Goal: Task Accomplishment & Management: Manage account settings

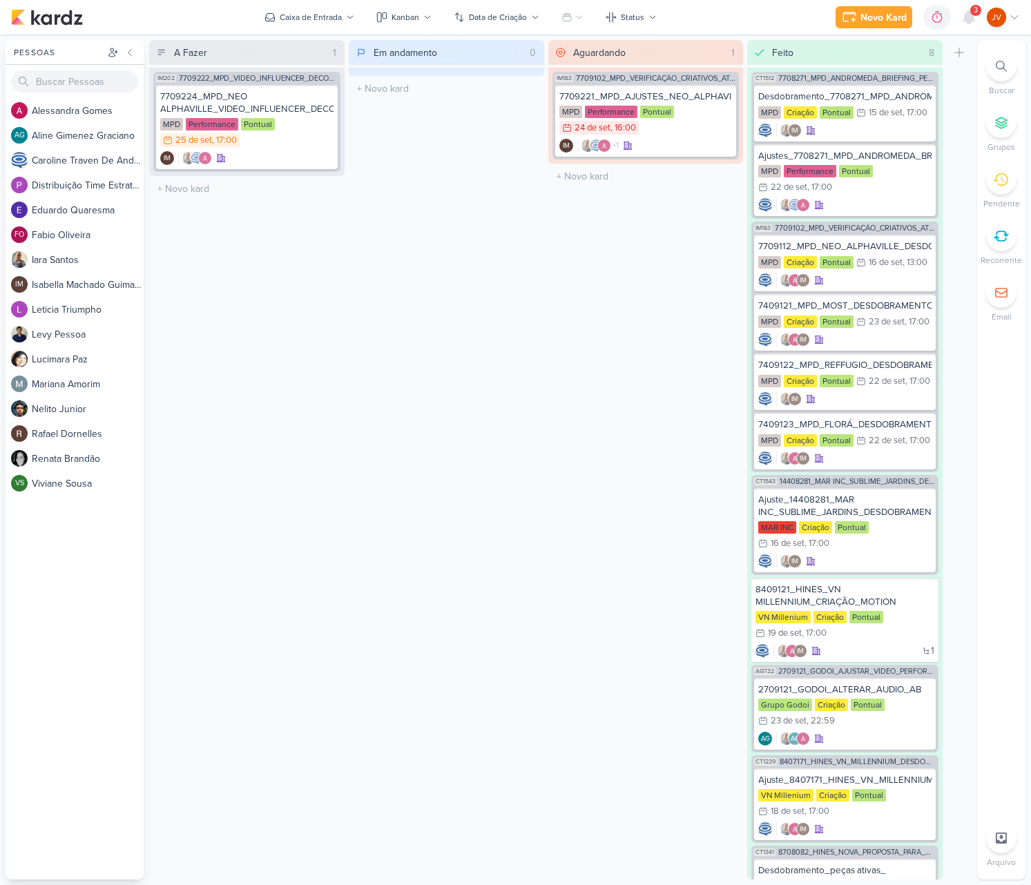
click at [971, 12] on div "3" at bounding box center [975, 10] width 11 height 11
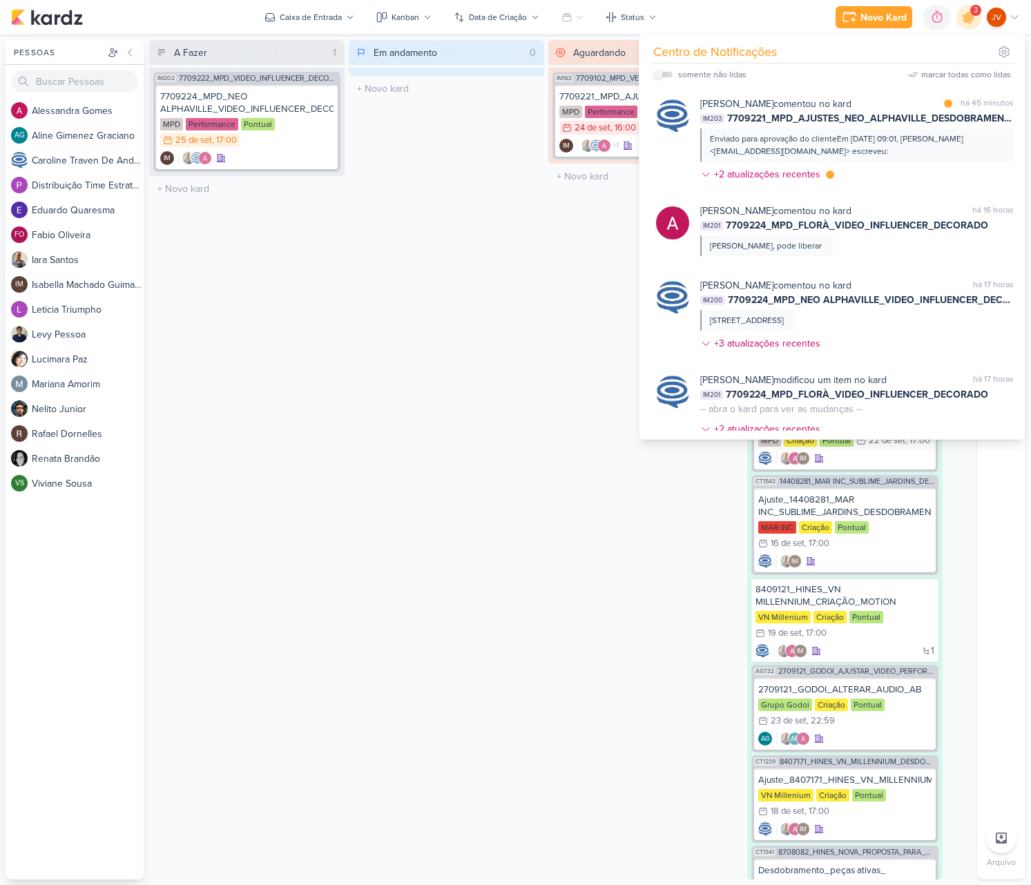
click at [525, 253] on div "Em andamento 0 Mover Para Esquerda Mover Para Direita [GEOGRAPHIC_DATA] O títul…" at bounding box center [446, 459] width 195 height 839
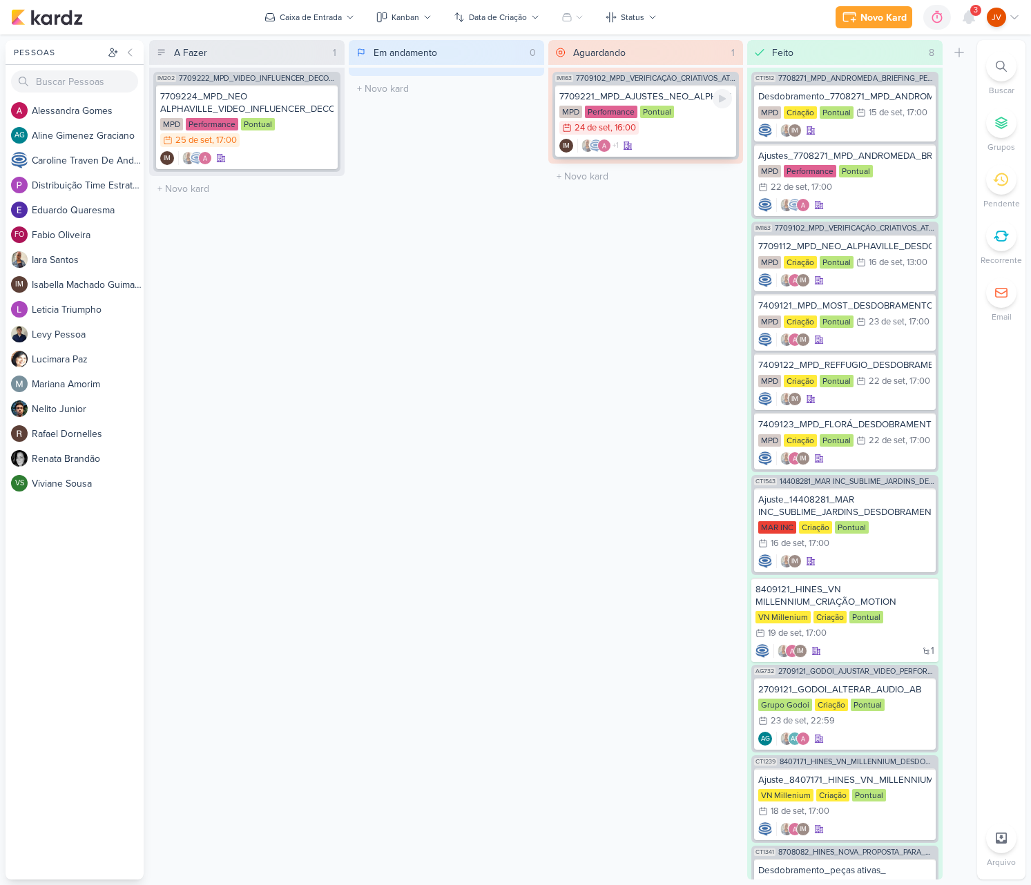
click at [695, 110] on div "MPD Performance Pontual 24/9 [DATE] 16:00" at bounding box center [645, 121] width 173 height 30
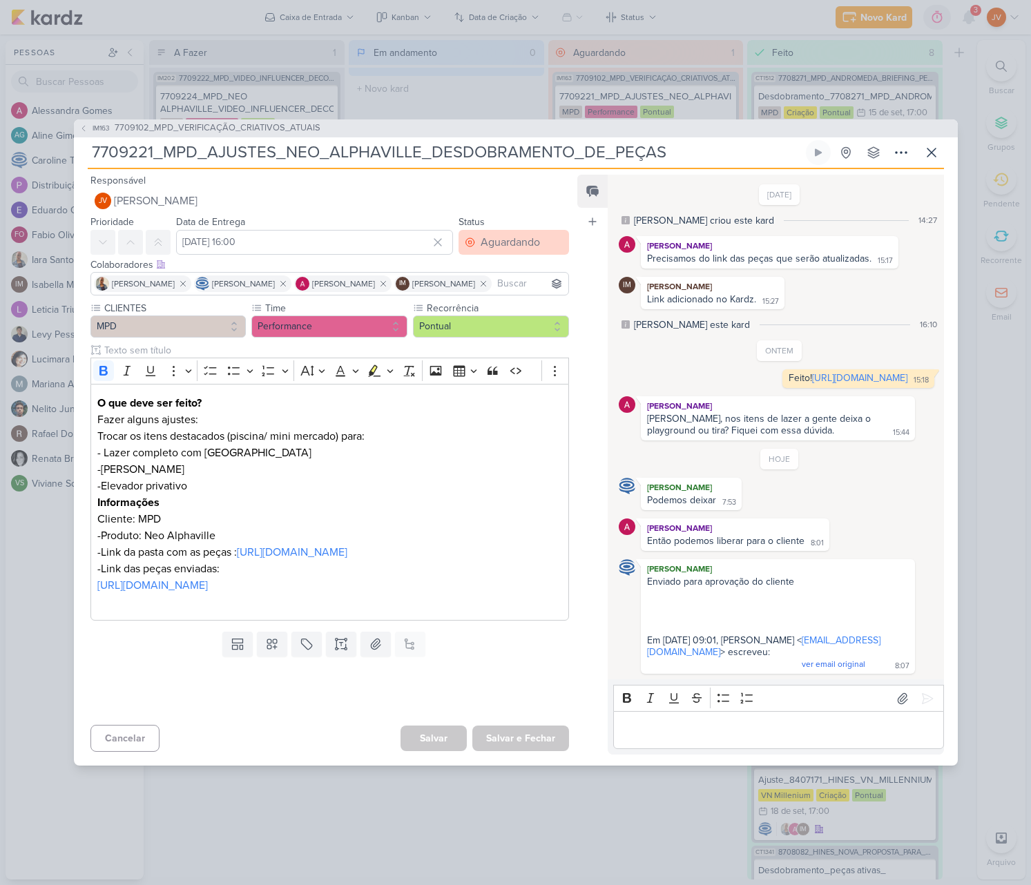
click at [511, 234] on div "Aguardando" at bounding box center [509, 242] width 59 height 17
click at [493, 334] on button "Feito" at bounding box center [506, 342] width 123 height 23
click at [528, 752] on div "Salvar Salvar e Fechar Ctrl + Enter" at bounding box center [484, 738] width 168 height 27
click at [529, 751] on button "Salvar e Fechar" at bounding box center [520, 738] width 97 height 26
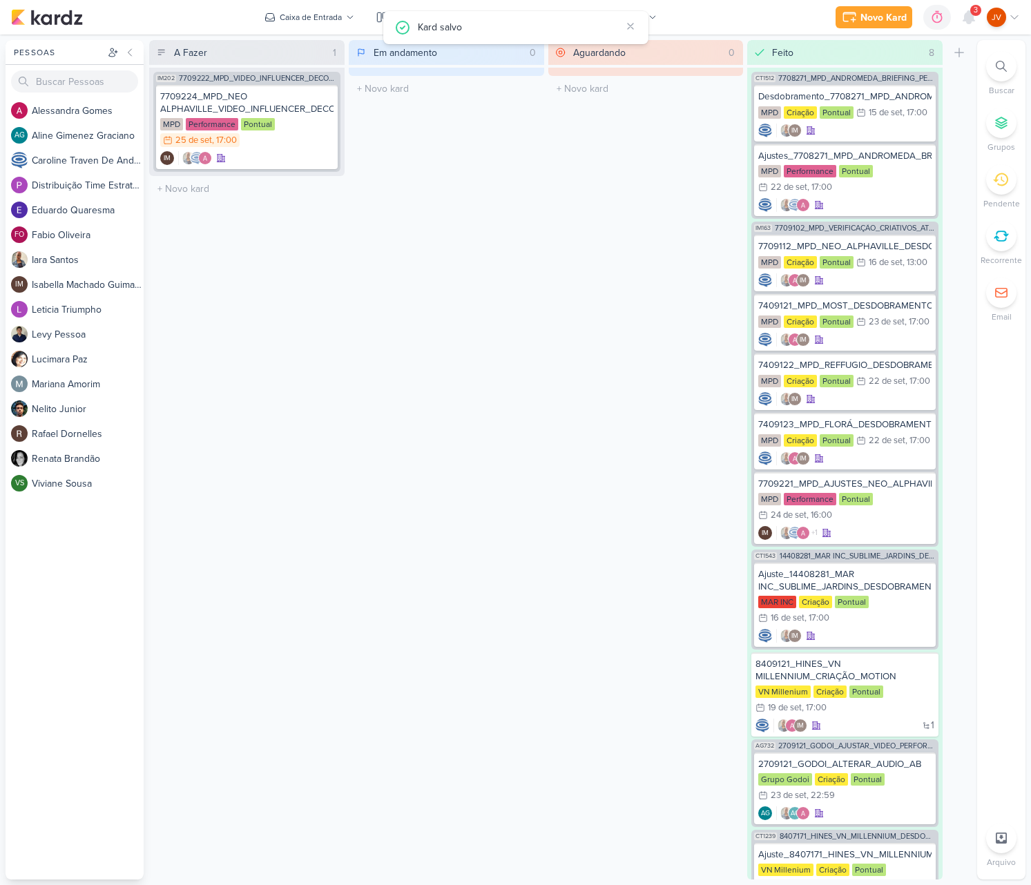
click at [975, 13] on div "3" at bounding box center [975, 10] width 11 height 11
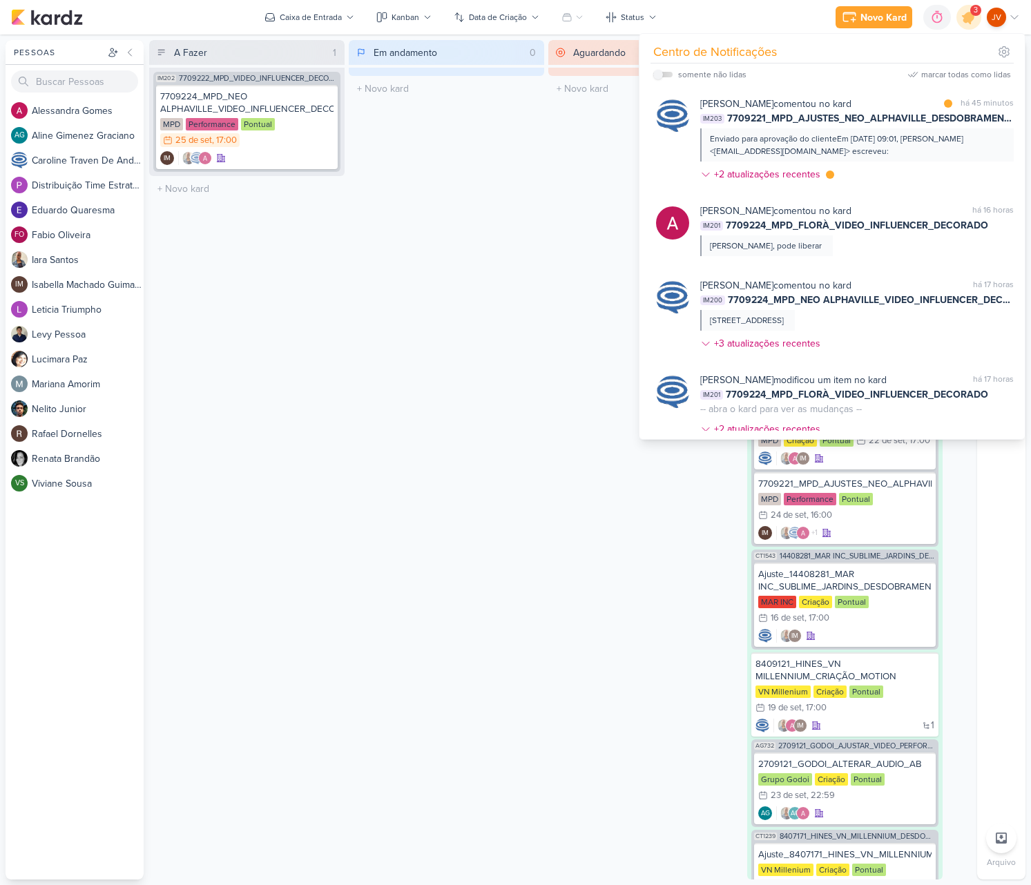
click at [901, 256] on div "[PERSON_NAME] comentou no kard marcar como não lida há 16 horas IM201 7709224_M…" at bounding box center [834, 230] width 374 height 75
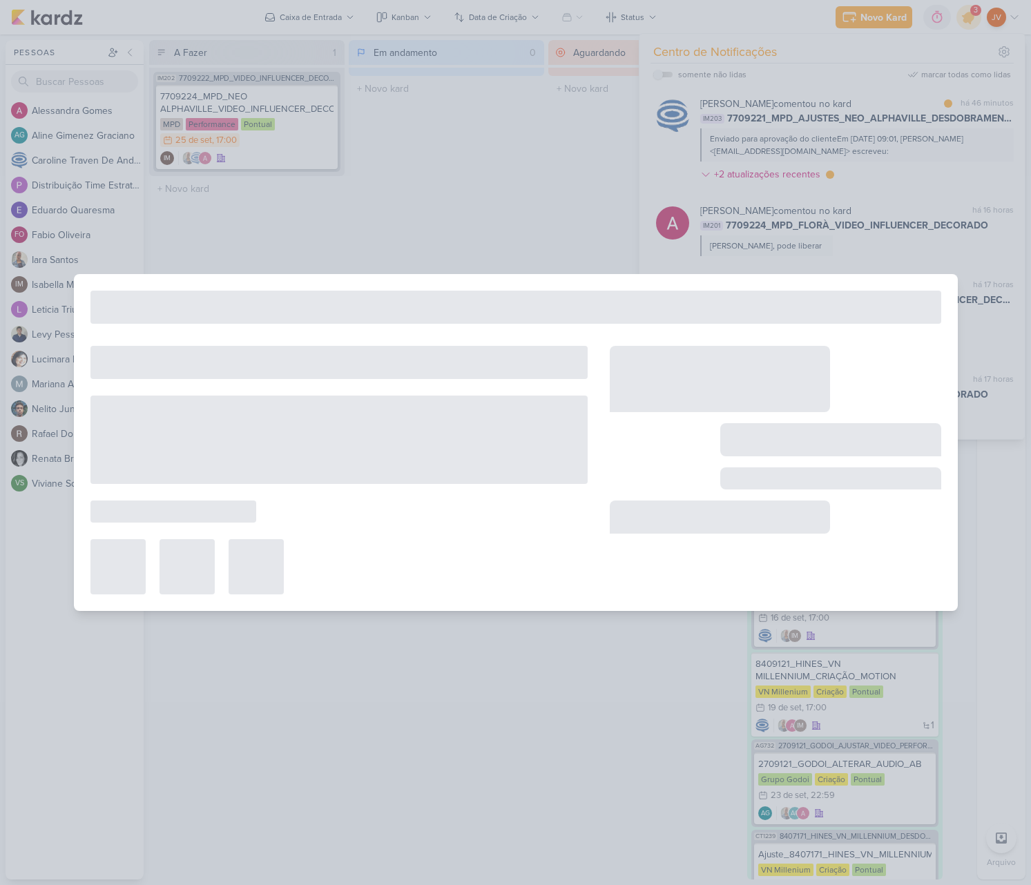
type input "7709224_MPD_FLORÀ_VIDEO_INFLUENCER_DECORADO"
type input "[DATE] 17:00"
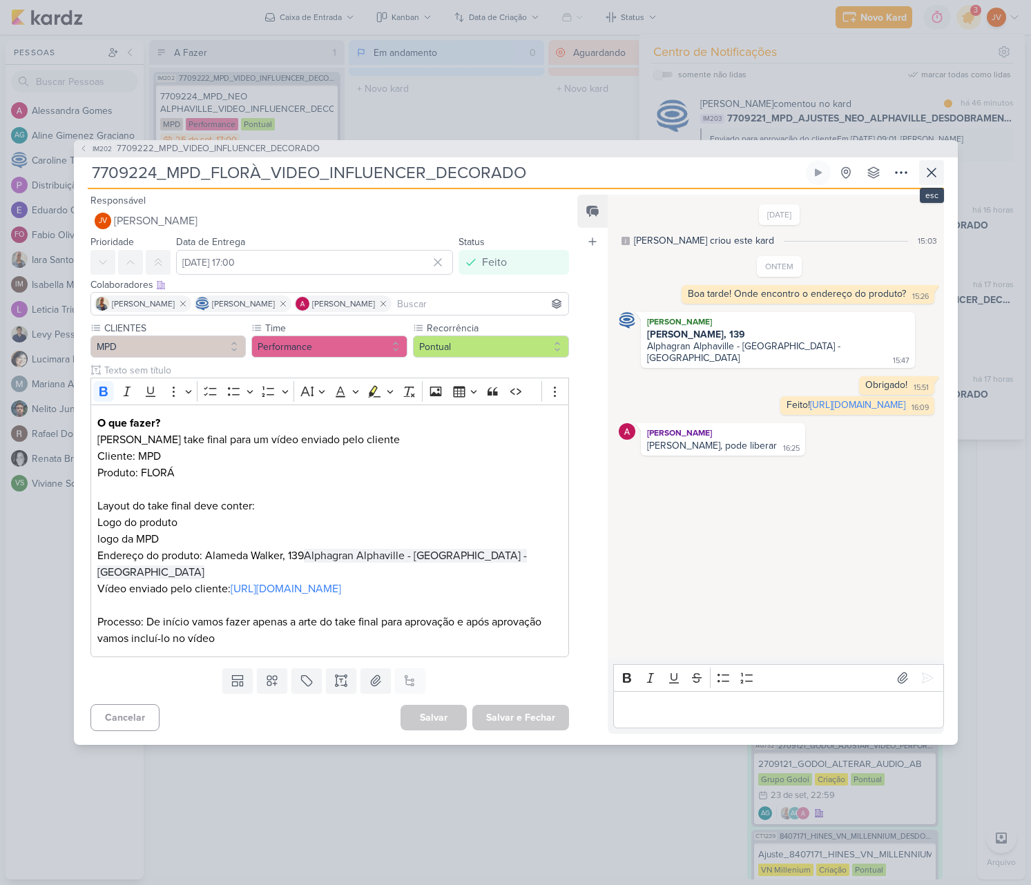
click at [935, 169] on icon at bounding box center [931, 172] width 17 height 17
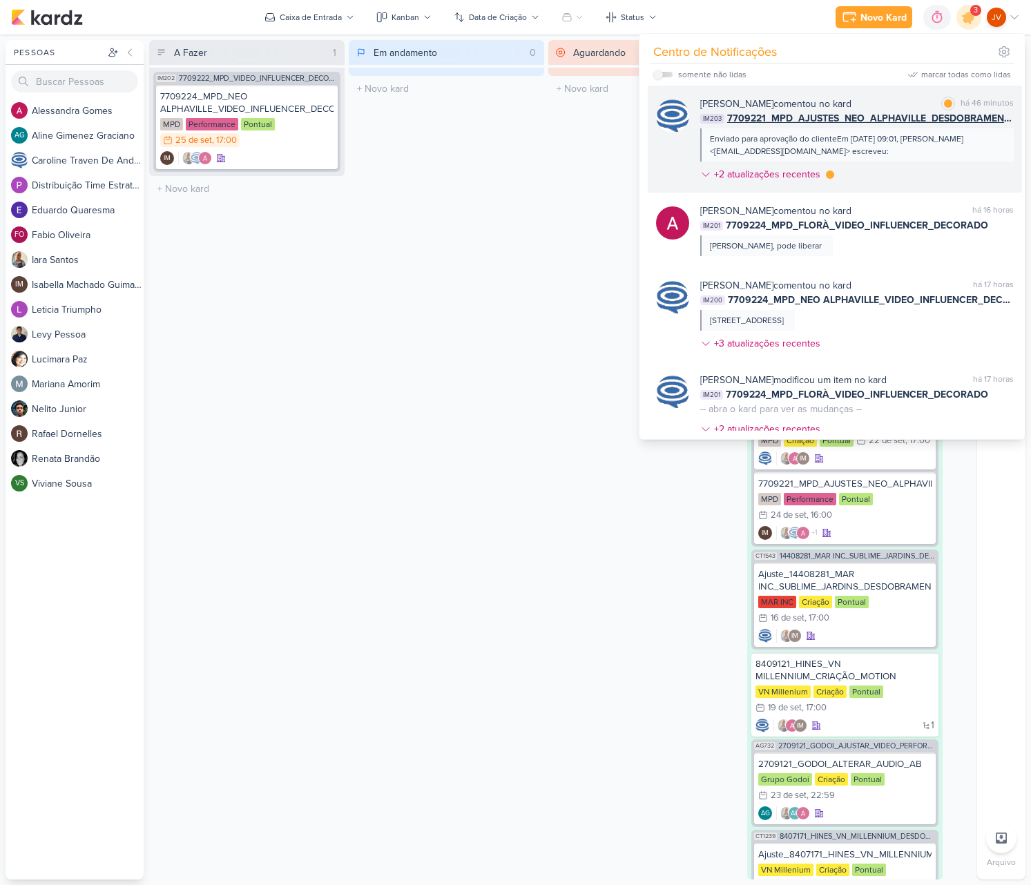
click at [894, 175] on div "[PERSON_NAME] comentou no kard marcar como lida há 46 minutos IM203 7709221_MPD…" at bounding box center [856, 142] width 313 height 90
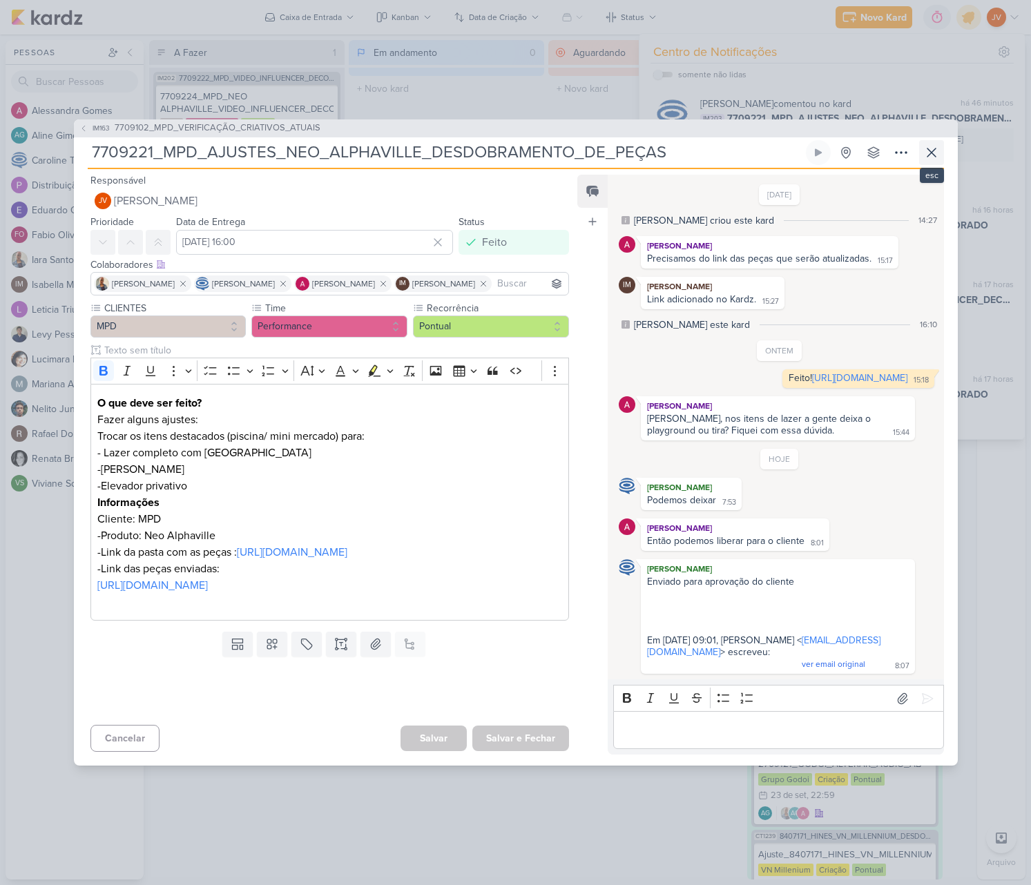
click at [928, 144] on icon at bounding box center [931, 152] width 17 height 17
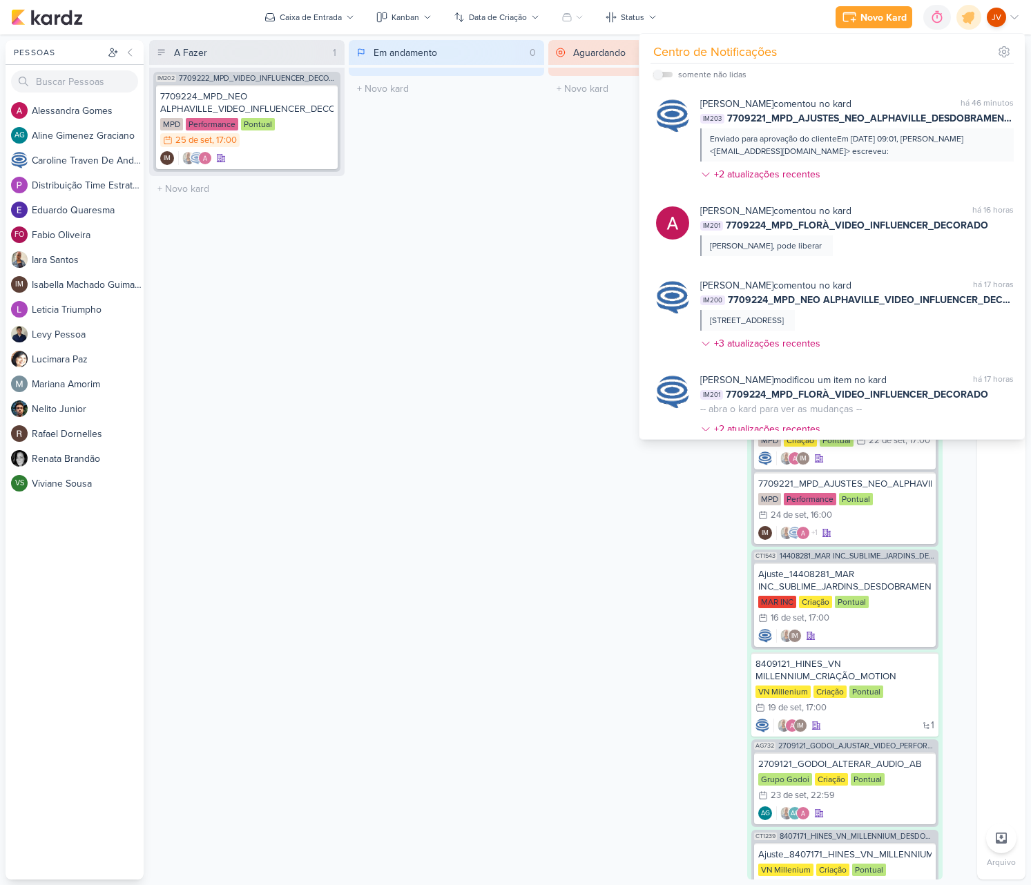
click at [462, 390] on div "Em andamento 0 Mover Para Esquerda Mover Para Direita [GEOGRAPHIC_DATA] O títul…" at bounding box center [446, 459] width 195 height 839
